Goal: Communication & Community: Answer question/provide support

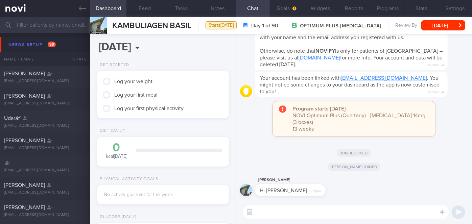
scroll to position [448, 0]
click at [309, 216] on textarea at bounding box center [346, 212] width 206 height 14
type textarea "Hi [PERSON_NAME]"
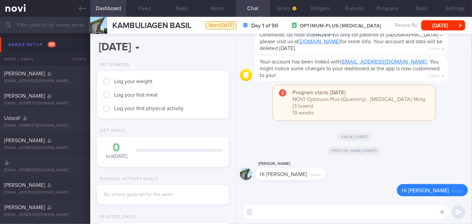
click at [305, 210] on textarea at bounding box center [346, 212] width 206 height 14
paste textarea "Hi Ms [PERSON_NAME], I'm [PERSON_NAME], your Health Coach. It was nice speaking…"
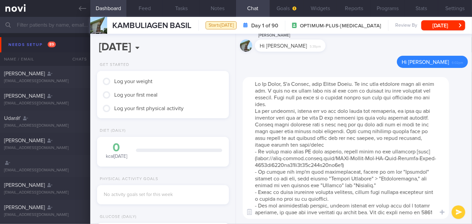
scroll to position [0, 0]
click at [282, 84] on textarea at bounding box center [346, 148] width 206 height 142
click at [318, 105] on textarea at bounding box center [346, 148] width 206 height 142
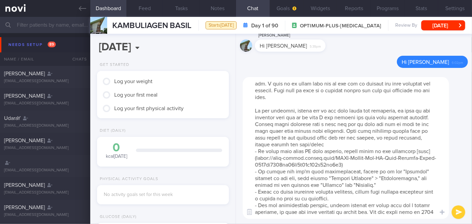
scroll to position [47, 0]
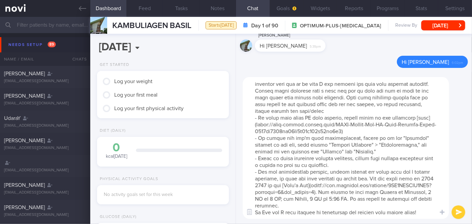
click at [324, 210] on textarea at bounding box center [346, 148] width 206 height 142
click at [322, 206] on textarea at bounding box center [346, 148] width 206 height 142
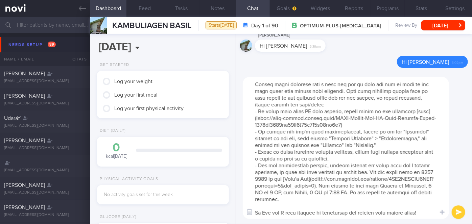
type textarea "Hi [PERSON_NAME], I'm [PERSON_NAME], your Health Coach. It was nice speaking wi…"
click at [461, 212] on button "submit" at bounding box center [458, 212] width 14 height 14
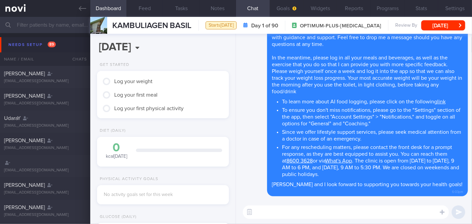
scroll to position [0, 0]
